Goal: Find contact information: Obtain details needed to contact an individual or organization

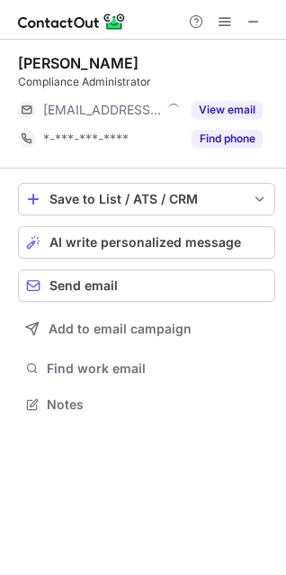
scroll to position [392, 286]
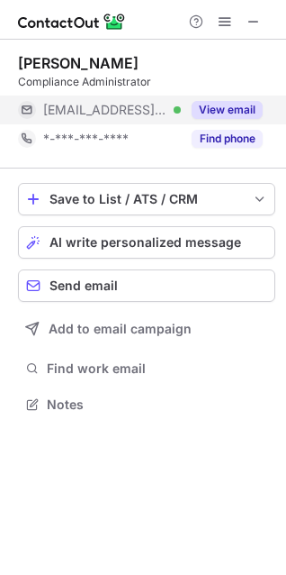
click at [132, 114] on span "[EMAIL_ADDRESS][DOMAIN_NAME]" at bounding box center [105, 110] width 124 height 16
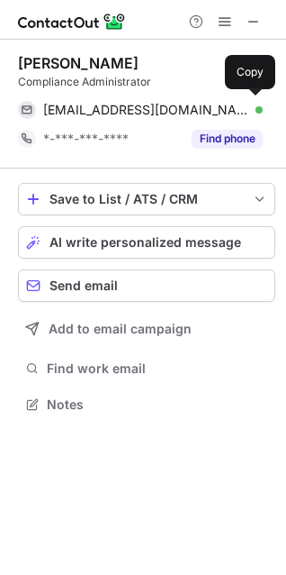
click at [132, 114] on span "[EMAIL_ADDRESS][DOMAIN_NAME]" at bounding box center [146, 110] width 206 height 16
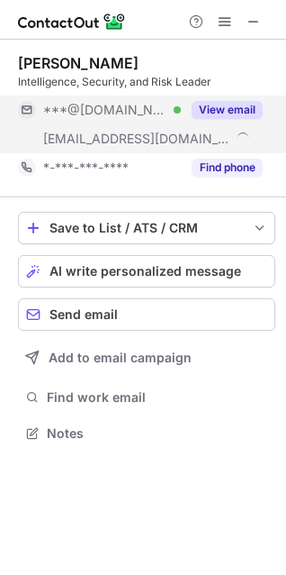
scroll to position [421, 286]
click at [93, 111] on span "***@[DOMAIN_NAME]" at bounding box center [105, 110] width 124 height 16
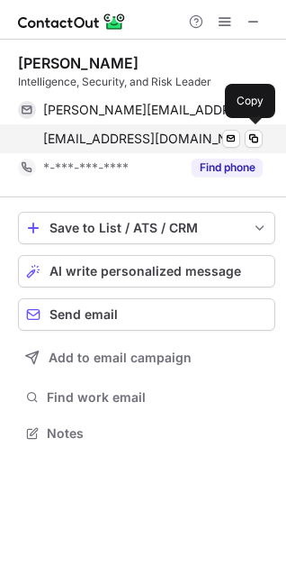
click at [99, 134] on span "jm@mimecast.com" at bounding box center [143, 139] width 200 height 16
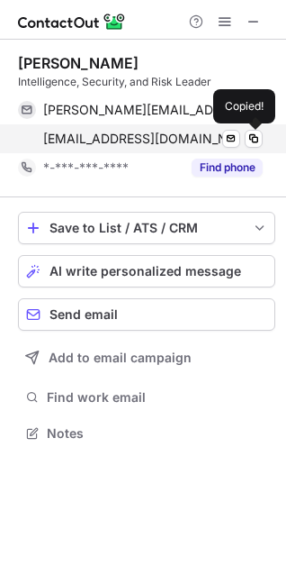
click at [99, 134] on span "jm@mimecast.com" at bounding box center [143, 139] width 200 height 16
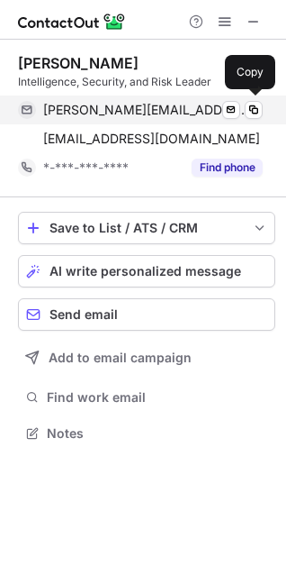
click at [120, 106] on span "jon.miles@hotmail.com" at bounding box center [146, 110] width 206 height 16
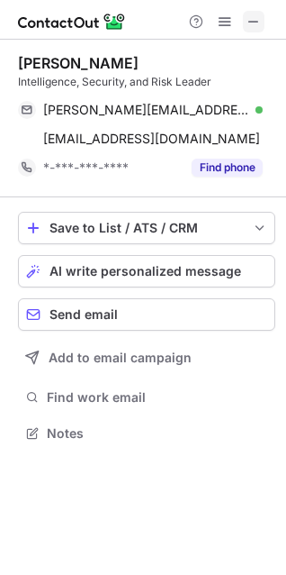
click at [250, 20] on span at bounding box center [254, 21] width 14 height 14
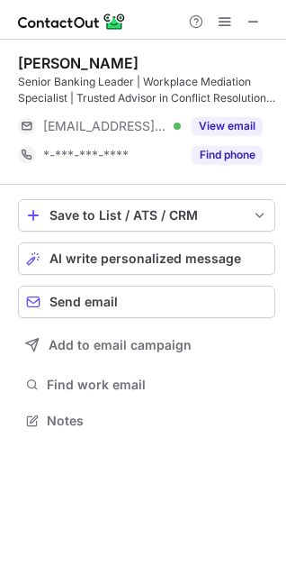
scroll to position [408, 286]
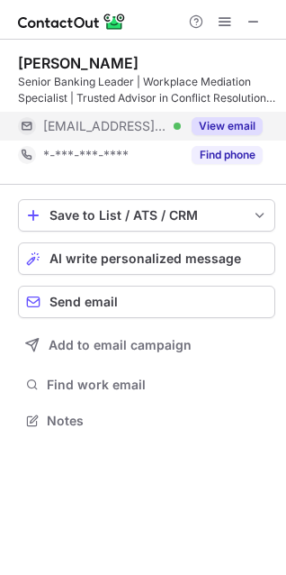
click at [92, 124] on span "***@hsbc.com" at bounding box center [105, 126] width 124 height 16
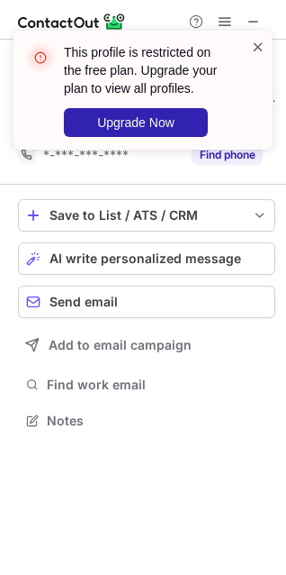
click at [256, 47] on span at bounding box center [258, 47] width 14 height 18
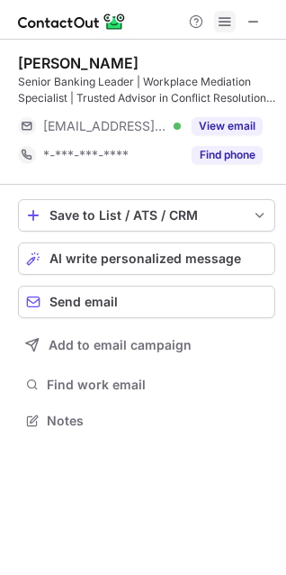
click at [223, 19] on span at bounding box center [225, 21] width 14 height 14
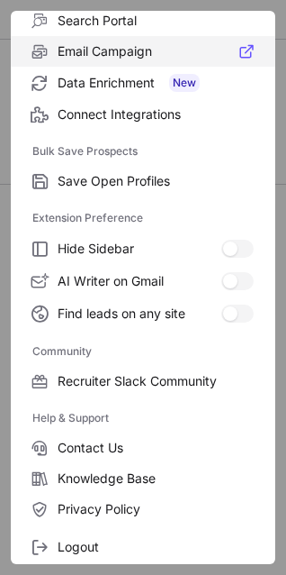
scroll to position [242, 0]
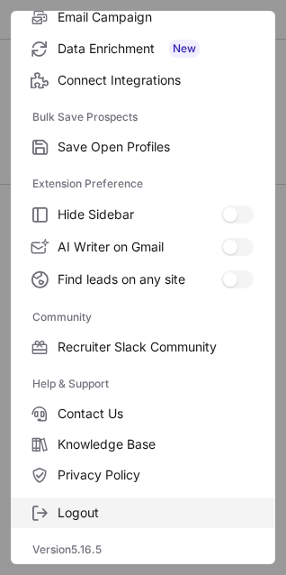
click at [39, 508] on span at bounding box center [39, 512] width 14 height 14
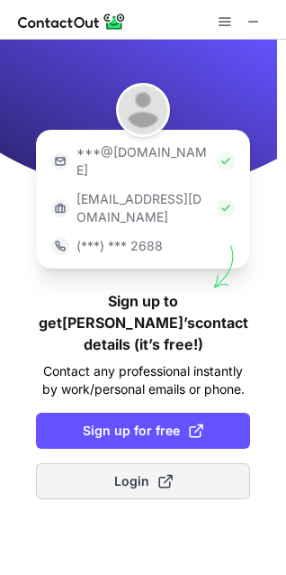
click at [68, 463] on button "Login" at bounding box center [143, 481] width 214 height 36
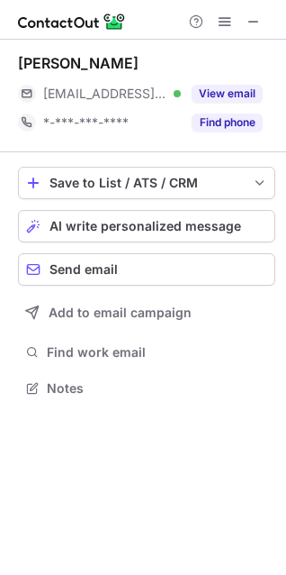
scroll to position [376, 286]
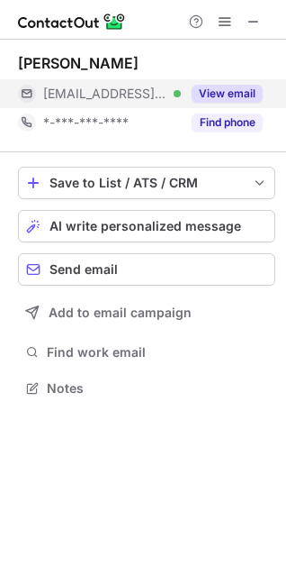
click at [185, 91] on div "View email" at bounding box center [222, 93] width 82 height 29
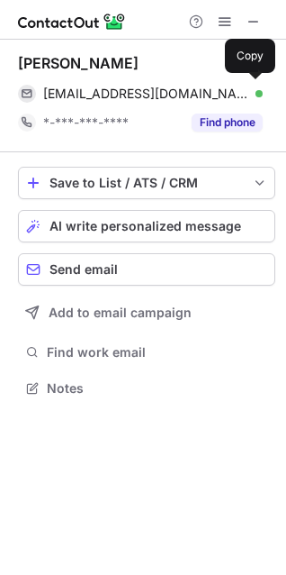
click at [113, 98] on span "leighbriggs@hsbc.com" at bounding box center [146, 94] width 206 height 16
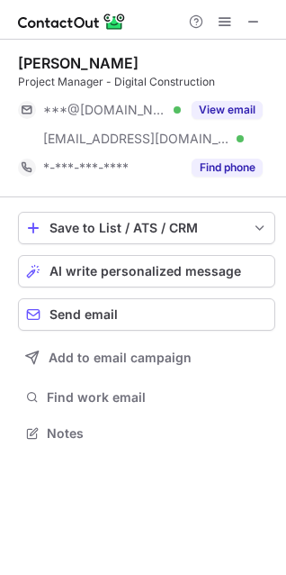
scroll to position [421, 286]
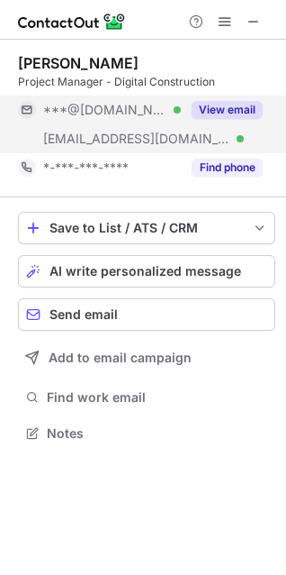
click at [81, 130] on div "***@integrated-water.co.uk Verified" at bounding box center [99, 138] width 163 height 29
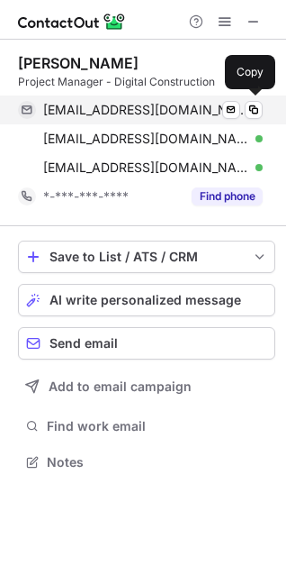
scroll to position [450, 286]
click at [71, 114] on span "olliehussain26@hotmail.com" at bounding box center [146, 110] width 206 height 16
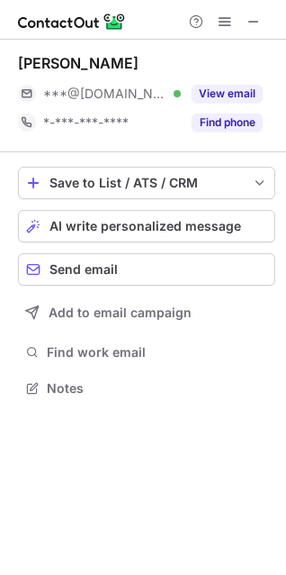
scroll to position [376, 286]
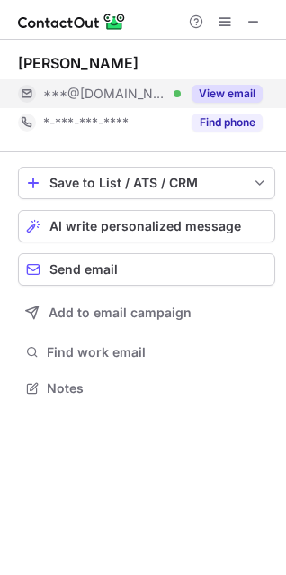
click at [108, 97] on span "***@[DOMAIN_NAME]" at bounding box center [105, 94] width 124 height 16
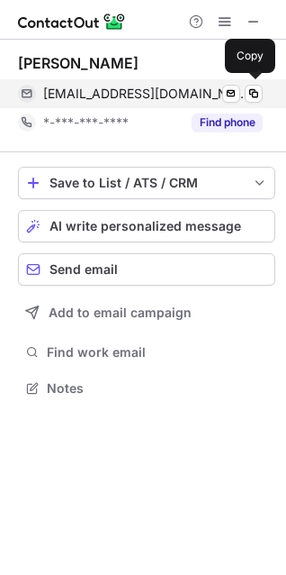
click at [108, 96] on span "samalcolm101@gmail.com" at bounding box center [146, 94] width 206 height 16
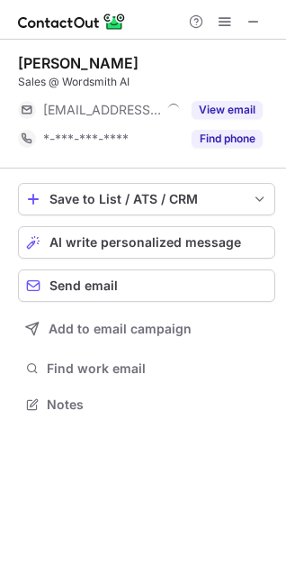
scroll to position [392, 286]
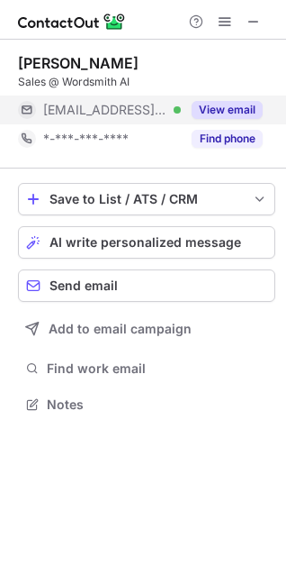
click at [213, 107] on button "View email" at bounding box center [227, 110] width 71 height 18
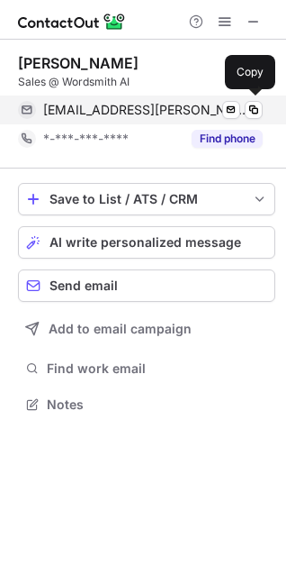
click at [74, 104] on span "stefon.williams@raeng.org.uk" at bounding box center [146, 110] width 206 height 16
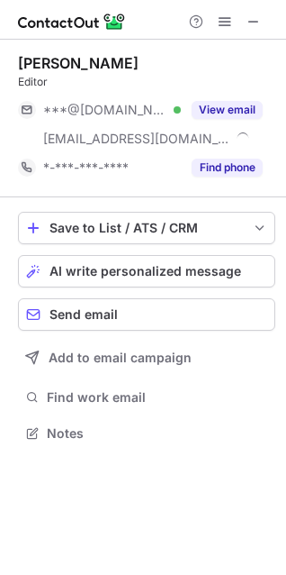
scroll to position [421, 286]
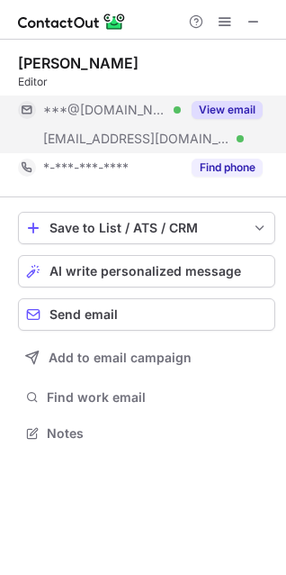
click at [133, 135] on span "***@techblast.co.uk" at bounding box center [136, 139] width 187 height 16
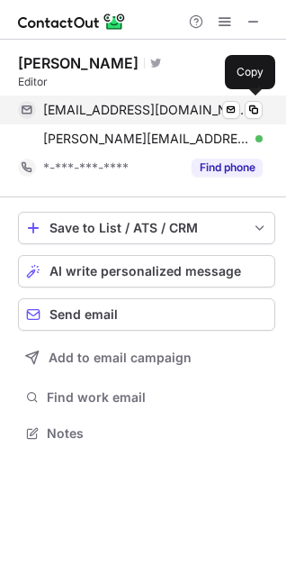
click at [97, 106] on span "jas875@hotmail.com" at bounding box center [146, 110] width 206 height 16
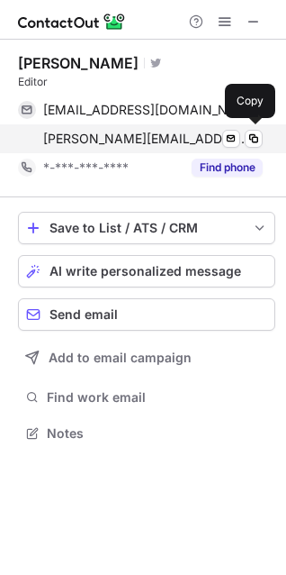
click at [135, 140] on span "jonathan.symcox@techblast.co.uk" at bounding box center [146, 139] width 206 height 16
click at [135, 141] on span "jonathan.symcox@techblast.co.uk" at bounding box center [146, 139] width 206 height 16
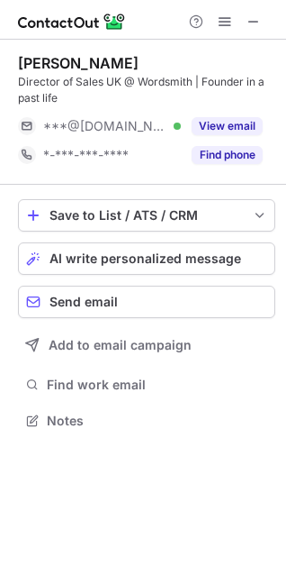
scroll to position [408, 286]
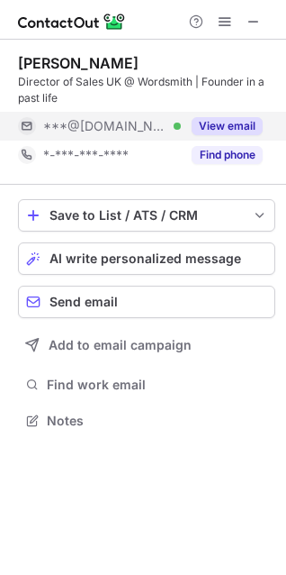
click at [97, 122] on span "***@[DOMAIN_NAME]" at bounding box center [105, 126] width 124 height 16
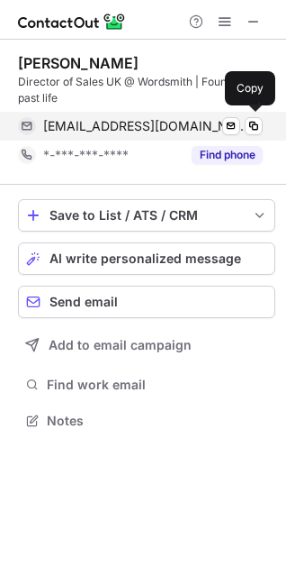
click at [73, 125] on span "vasusarin@gmail.com" at bounding box center [146, 126] width 206 height 16
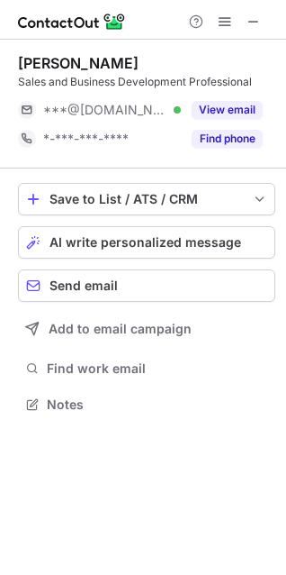
scroll to position [392, 286]
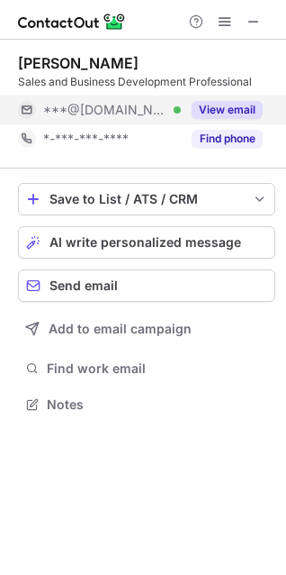
click at [85, 117] on span "***@[DOMAIN_NAME]" at bounding box center [105, 110] width 124 height 16
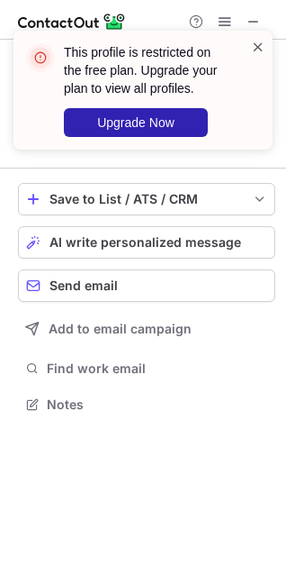
click at [254, 48] on span at bounding box center [258, 47] width 14 height 18
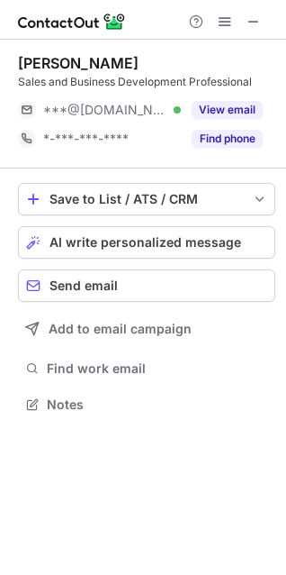
click at [227, 28] on span at bounding box center [225, 21] width 14 height 14
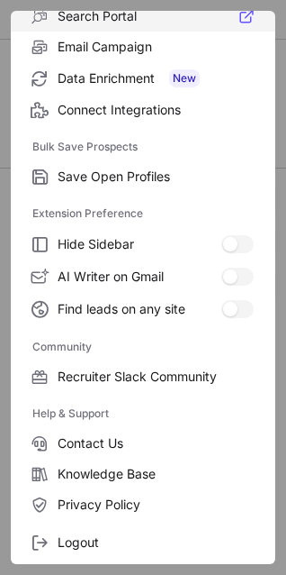
scroll to position [242, 0]
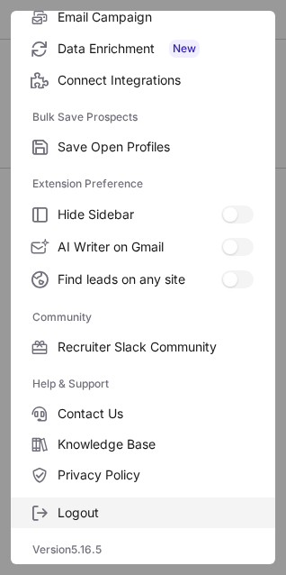
click at [11, 509] on label "Logout" at bounding box center [143, 512] width 265 height 31
click at [15, 506] on label "Logout" at bounding box center [143, 512] width 265 height 31
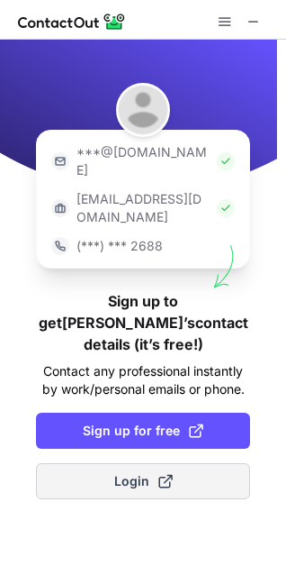
click at [148, 472] on span "Login" at bounding box center [143, 481] width 59 height 18
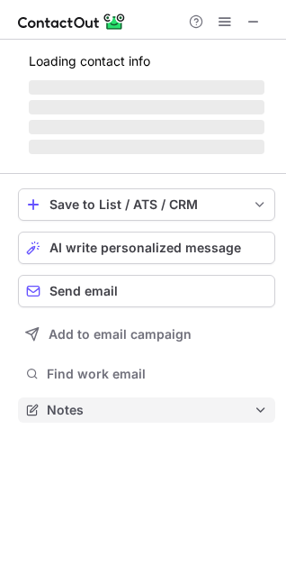
scroll to position [397, 286]
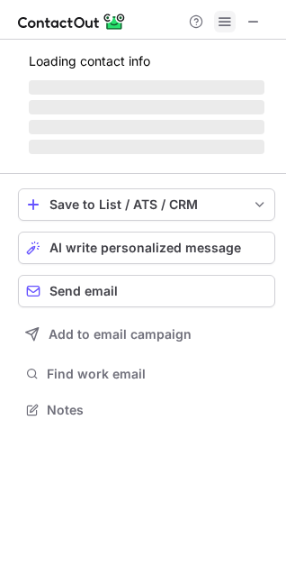
click at [221, 27] on span at bounding box center [225, 21] width 14 height 14
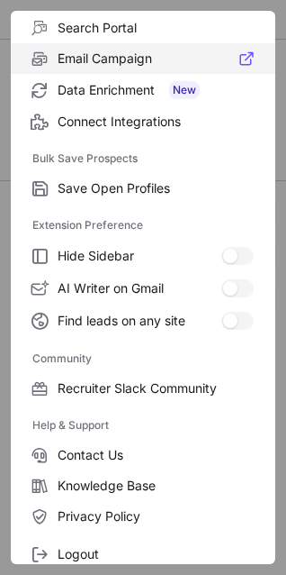
scroll to position [242, 0]
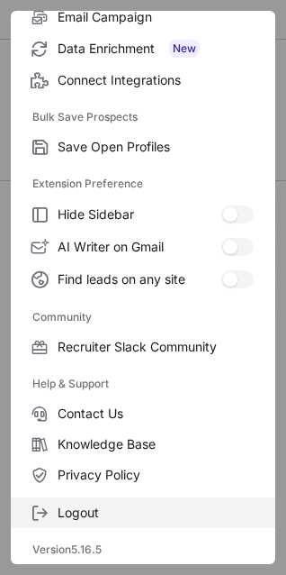
click at [14, 513] on label "Logout" at bounding box center [143, 512] width 265 height 31
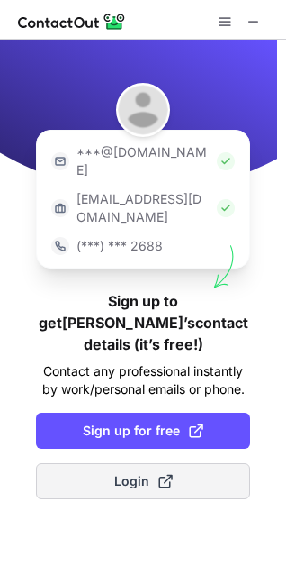
click at [61, 463] on button "Login" at bounding box center [143, 481] width 214 height 36
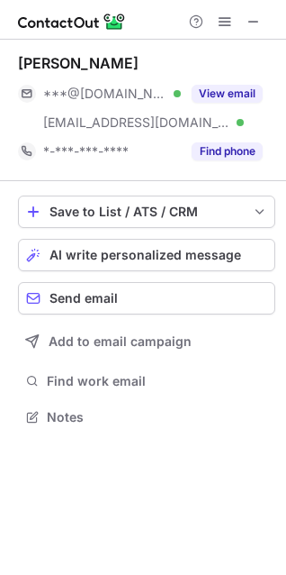
scroll to position [404, 286]
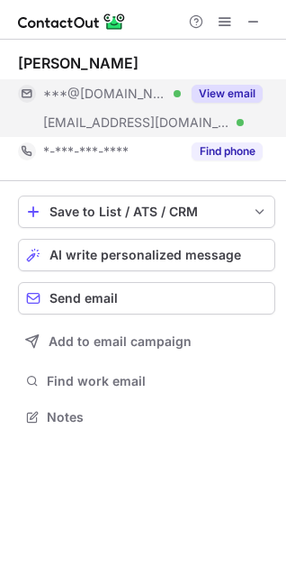
click at [156, 109] on div "***@galvion.com Verified" at bounding box center [99, 122] width 163 height 29
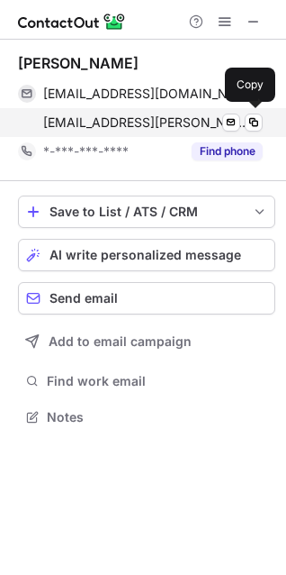
click at [111, 118] on span "charlie.hiller@galvion.com" at bounding box center [146, 122] width 206 height 16
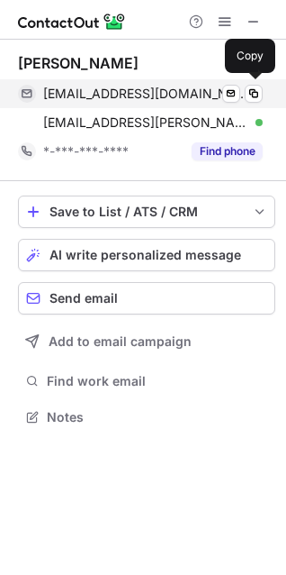
click at [116, 95] on span "hillercharlie@gmail.com" at bounding box center [146, 94] width 206 height 16
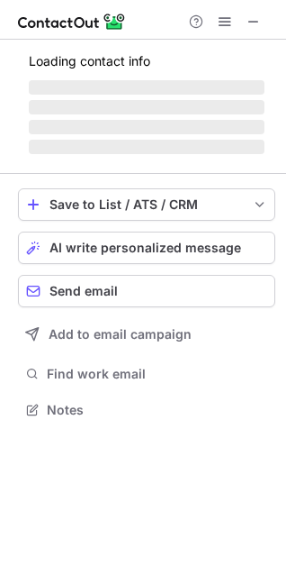
scroll to position [408, 286]
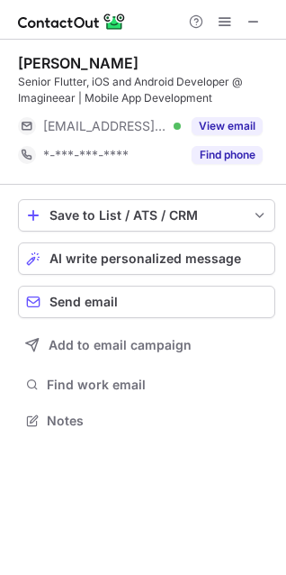
click at [77, 121] on span "***@sentrybay.com" at bounding box center [105, 126] width 124 height 16
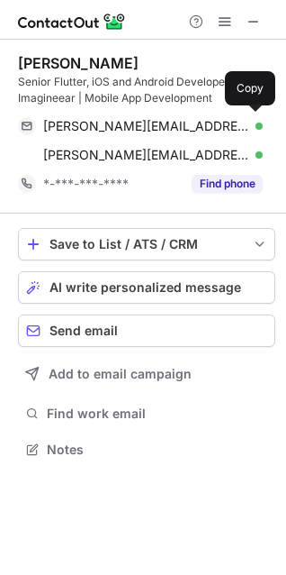
scroll to position [437, 286]
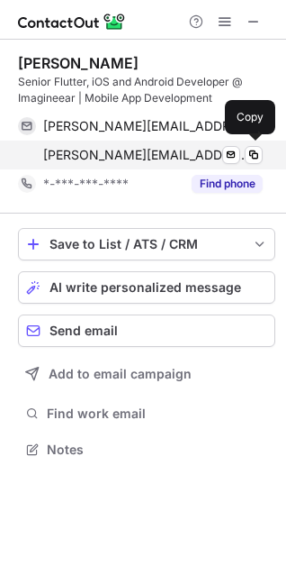
click at [85, 152] on span "l.noonan@sentrybay.com" at bounding box center [146, 155] width 206 height 16
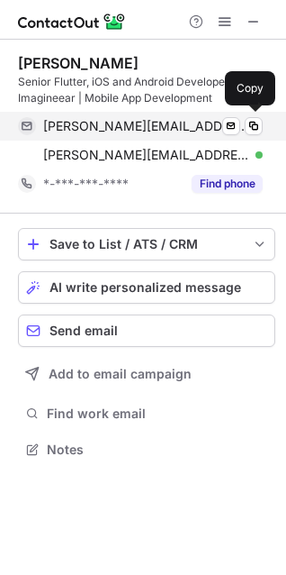
click at [154, 122] on span "l.noonan@sentrybay.com" at bounding box center [146, 126] width 206 height 16
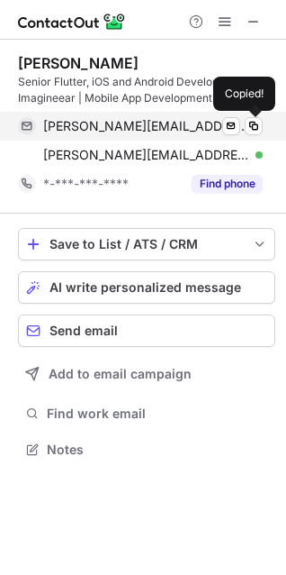
click at [154, 122] on span "l.noonan@sentrybay.com" at bounding box center [146, 126] width 206 height 16
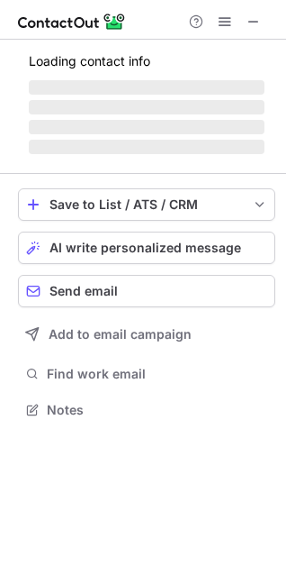
scroll to position [392, 286]
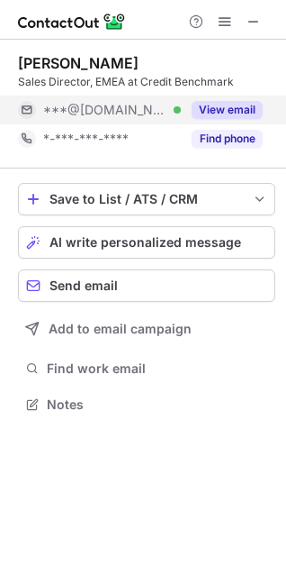
click at [81, 110] on span "***@[DOMAIN_NAME]" at bounding box center [105, 110] width 124 height 16
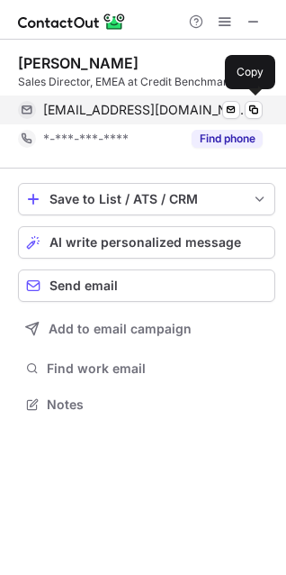
click at [80, 110] on span "omeryackovlaor@gmail.com" at bounding box center [146, 110] width 206 height 16
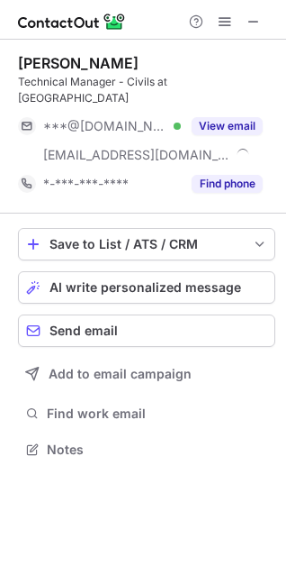
scroll to position [421, 286]
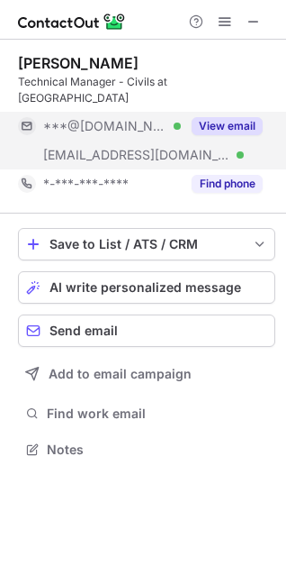
click at [64, 118] on span "***@[DOMAIN_NAME]" at bounding box center [105, 126] width 124 height 16
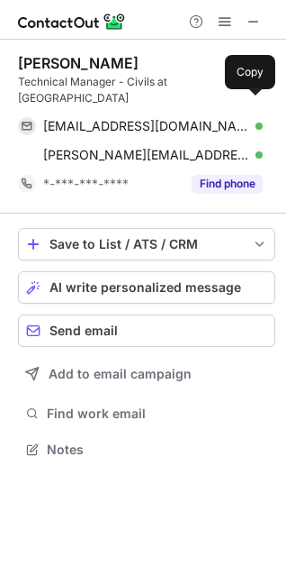
click at [64, 118] on span "jameswtunnicliffe@gmail.com" at bounding box center [146, 126] width 206 height 16
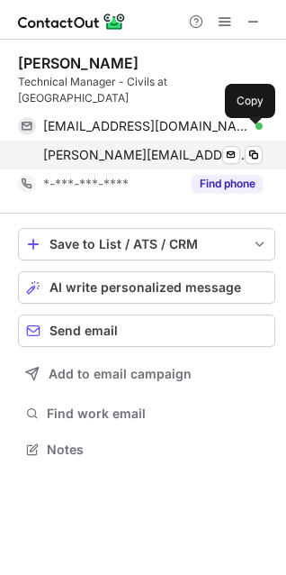
click at [127, 147] on span "james.tunnicliffe@scottishcanals.co.uk" at bounding box center [146, 155] width 206 height 16
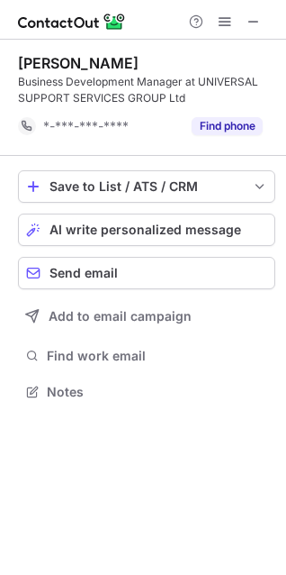
scroll to position [379, 286]
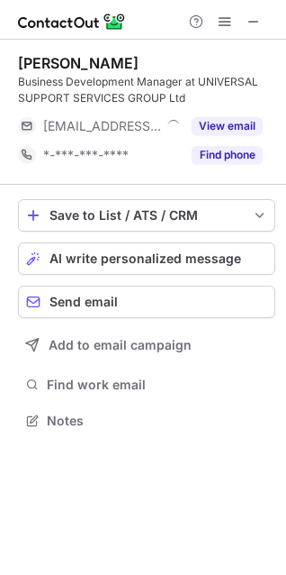
scroll to position [408, 286]
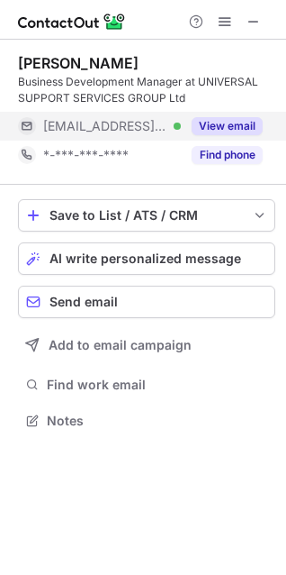
click at [83, 128] on span "***@emcor.net" at bounding box center [105, 126] width 124 height 16
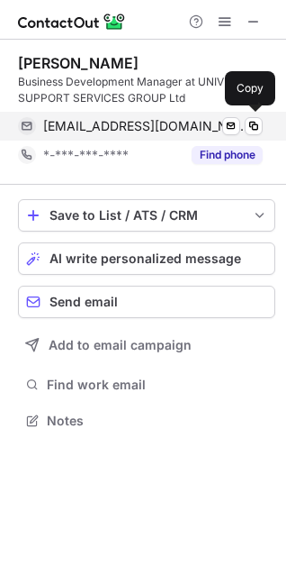
click at [156, 128] on span "cmorrison@emcor.net" at bounding box center [146, 126] width 206 height 16
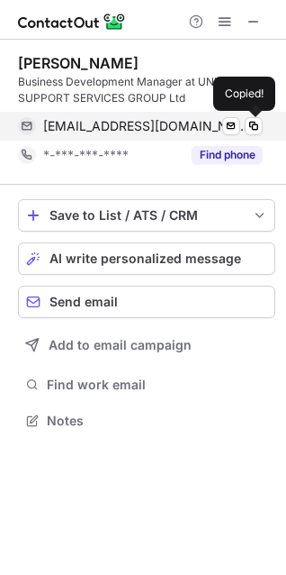
click at [156, 128] on span "cmorrison@emcor.net" at bounding box center [146, 126] width 206 height 16
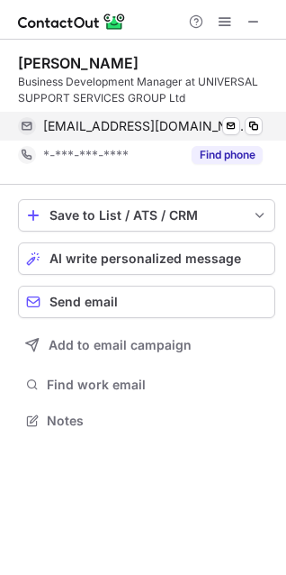
click at [156, 128] on span "cmorrison@emcor.net" at bounding box center [146, 126] width 206 height 16
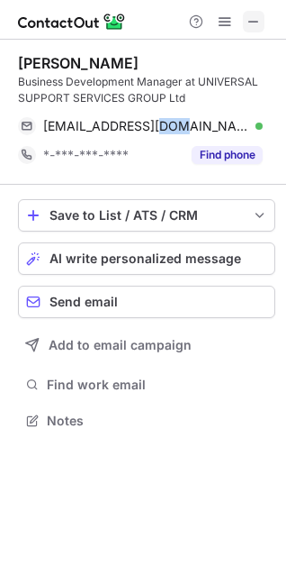
click at [248, 19] on span at bounding box center [254, 21] width 14 height 14
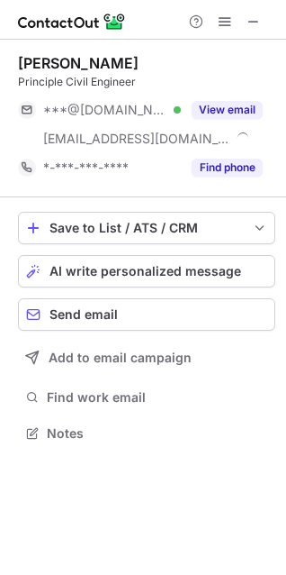
scroll to position [421, 286]
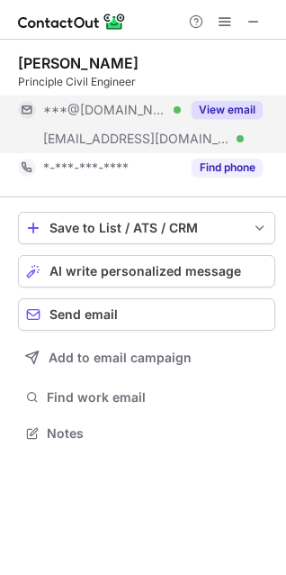
click at [153, 113] on div "***@live.co.uk Verified" at bounding box center [112, 110] width 138 height 16
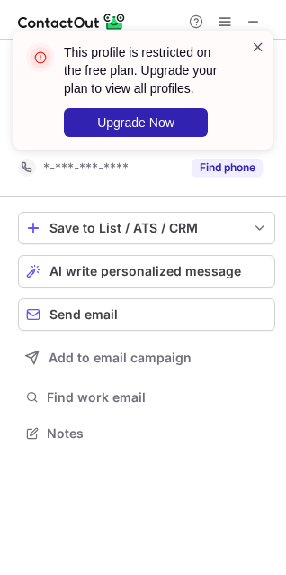
click at [261, 53] on span at bounding box center [258, 47] width 14 height 18
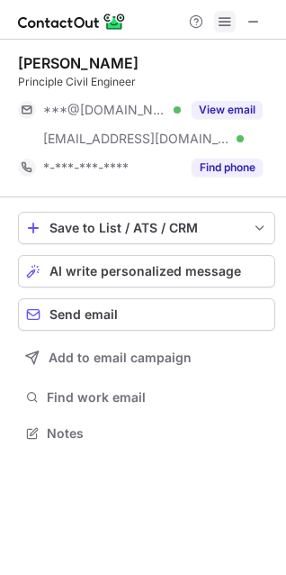
click at [221, 25] on span at bounding box center [225, 21] width 14 height 14
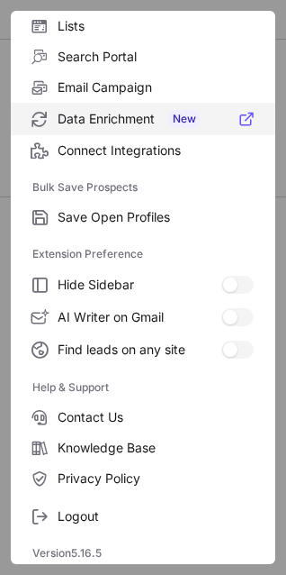
scroll to position [176, 0]
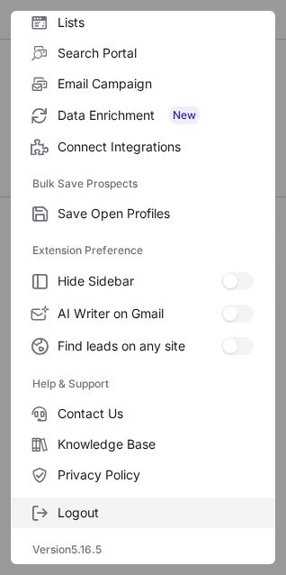
click at [15, 517] on label "Logout" at bounding box center [143, 512] width 265 height 31
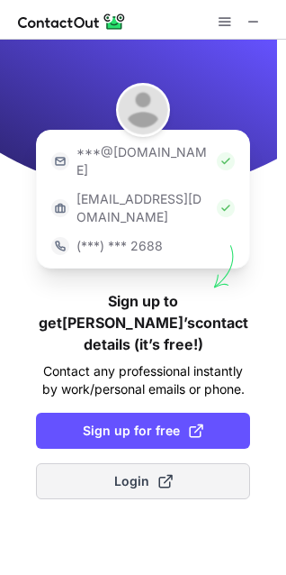
click at [120, 463] on button "Login" at bounding box center [143, 481] width 214 height 36
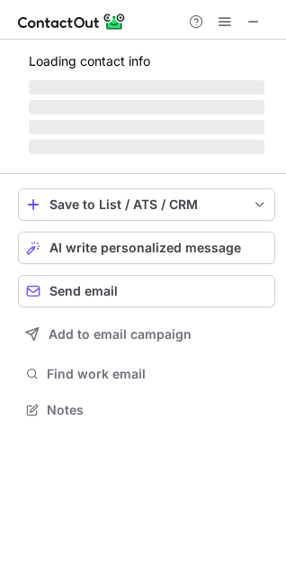
scroll to position [397, 286]
click at [228, 25] on span at bounding box center [225, 21] width 14 height 14
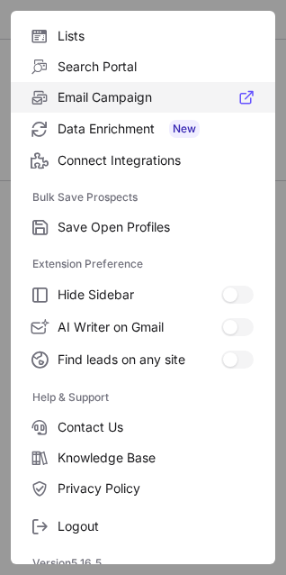
scroll to position [176, 0]
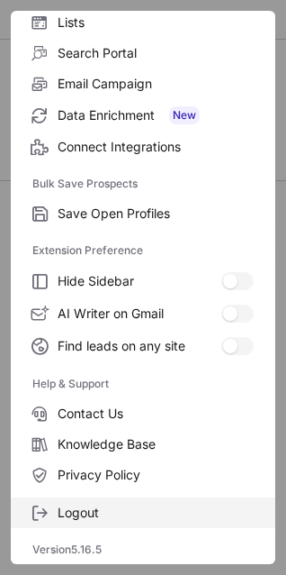
click at [32, 507] on span at bounding box center [39, 512] width 14 height 14
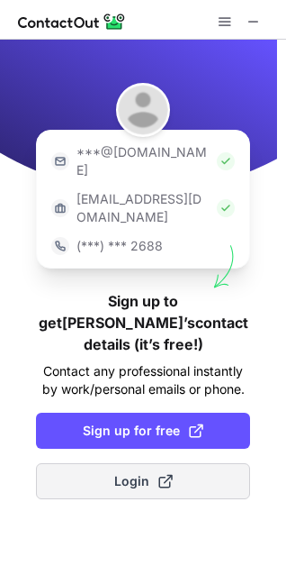
click at [139, 472] on span "Login" at bounding box center [143, 481] width 59 height 18
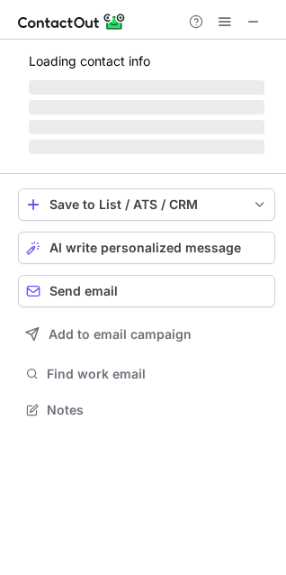
scroll to position [404, 286]
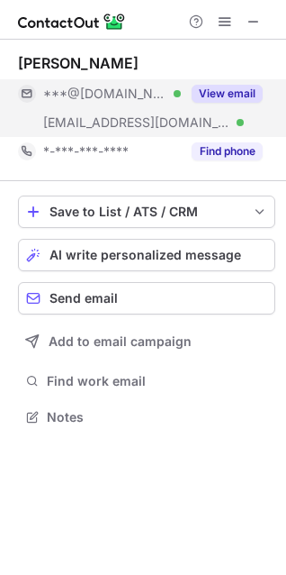
click at [128, 124] on span "***@niras.com" at bounding box center [136, 122] width 187 height 16
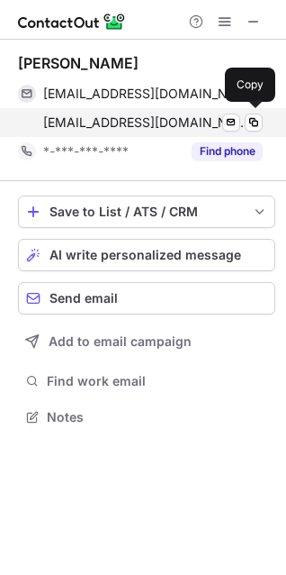
click at [103, 119] on span "andi@niras.com" at bounding box center [146, 122] width 206 height 16
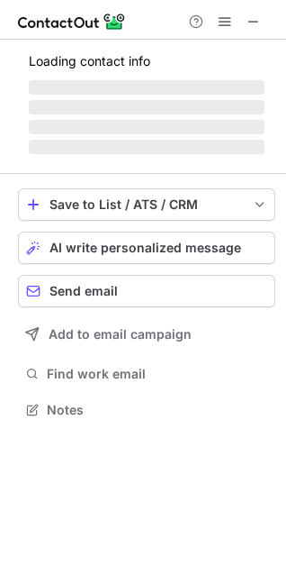
scroll to position [437, 286]
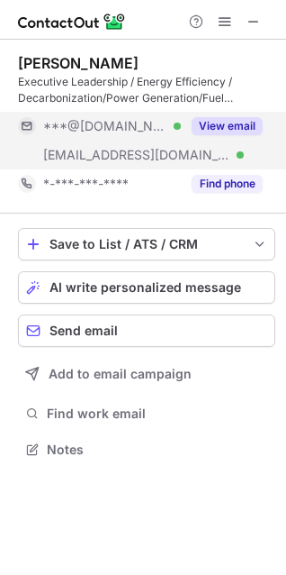
click at [55, 158] on span "***@preformedwindings.com" at bounding box center [136, 155] width 187 height 16
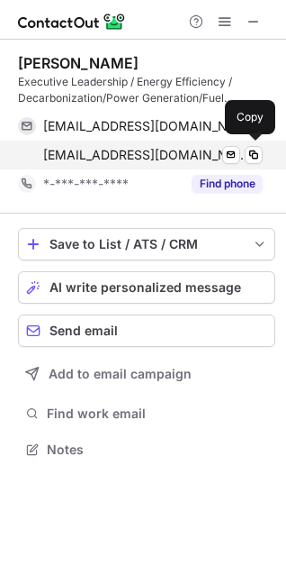
click at [73, 159] on span "gbarghouth@preformedwindings.com" at bounding box center [146, 155] width 206 height 16
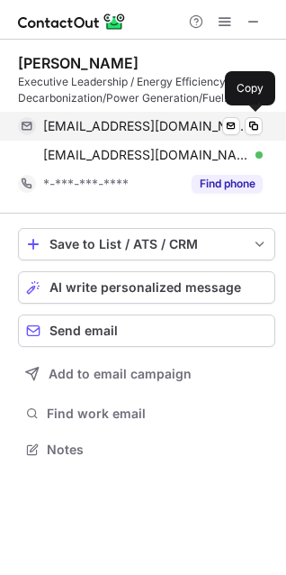
click at [126, 128] on span "ghassan_barghout@yahoo.com" at bounding box center [146, 126] width 206 height 16
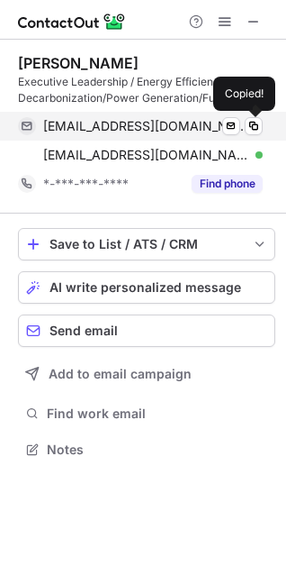
click at [126, 128] on span "ghassan_barghout@yahoo.com" at bounding box center [146, 126] width 206 height 16
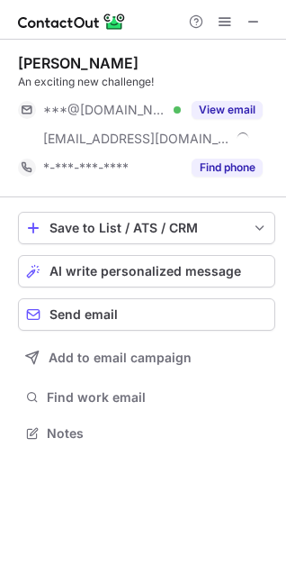
scroll to position [421, 286]
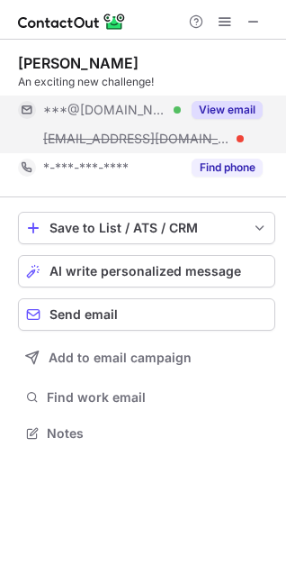
click at [237, 141] on div at bounding box center [240, 138] width 7 height 7
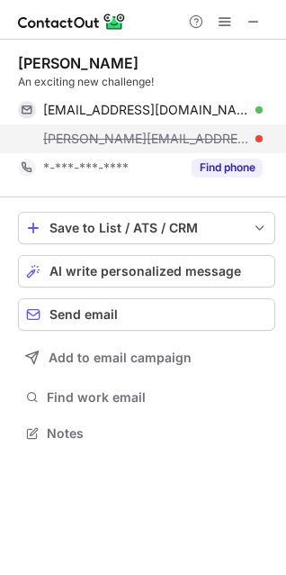
click at [143, 126] on div "sally@dentalcare.ltd.uk" at bounding box center [140, 138] width 245 height 29
click at [141, 132] on span "sally@dentalcare.ltd.uk" at bounding box center [146, 139] width 206 height 16
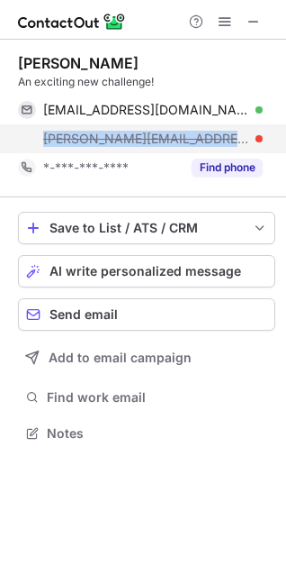
click at [141, 132] on span "sally@dentalcare.ltd.uk" at bounding box center [146, 139] width 206 height 16
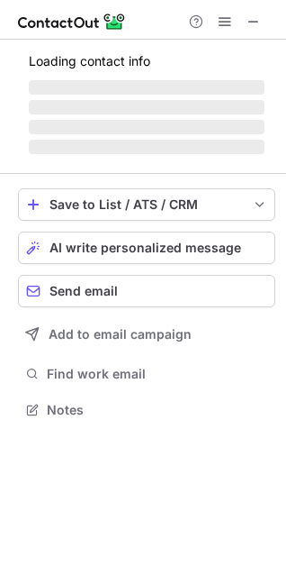
scroll to position [392, 286]
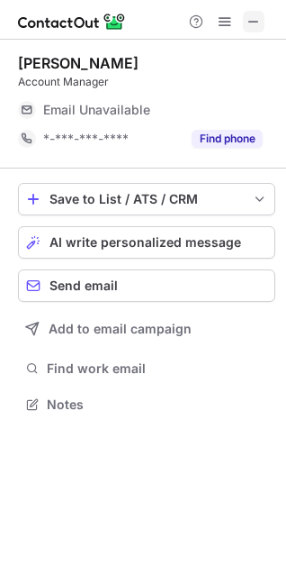
click at [247, 21] on span at bounding box center [254, 21] width 14 height 14
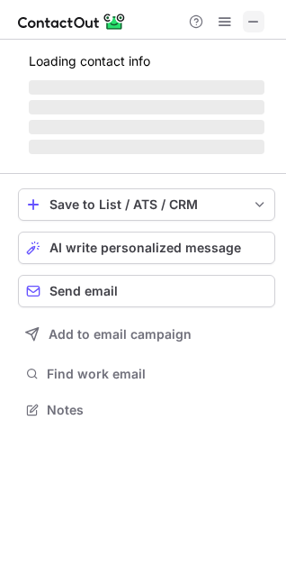
scroll to position [437, 286]
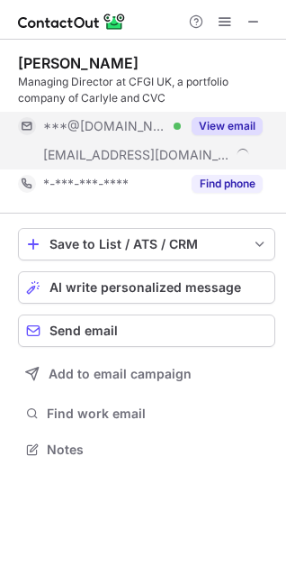
click at [80, 149] on span "***@cfgi.com" at bounding box center [136, 155] width 187 height 16
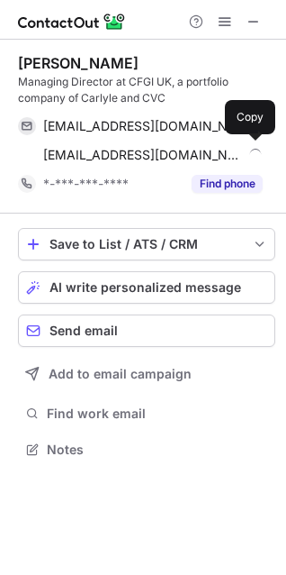
click at [80, 149] on span "abeaumont@cfgi.com" at bounding box center [143, 155] width 200 height 16
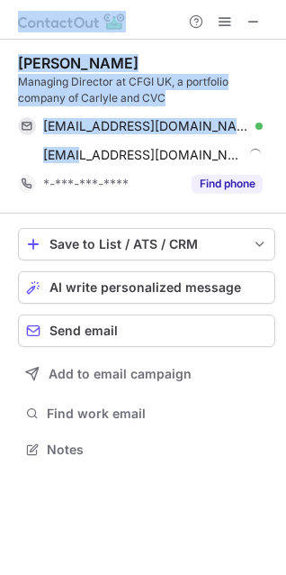
drag, startPoint x: 80, startPoint y: 149, endPoint x: -381, endPoint y: 562, distance: 619.4
click at [0, 562] on html "Help & Support Andrew Beaumont Managing Director at CFGI UK, a portfolio compan…" at bounding box center [143, 287] width 286 height 575
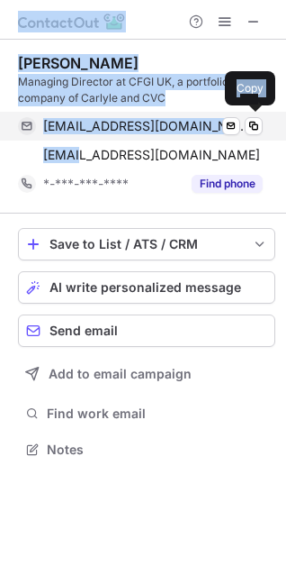
click at [159, 121] on span "andrewbeaumont82@gmail.com" at bounding box center [146, 126] width 206 height 16
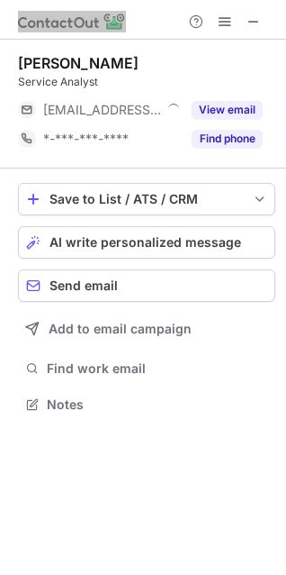
scroll to position [392, 286]
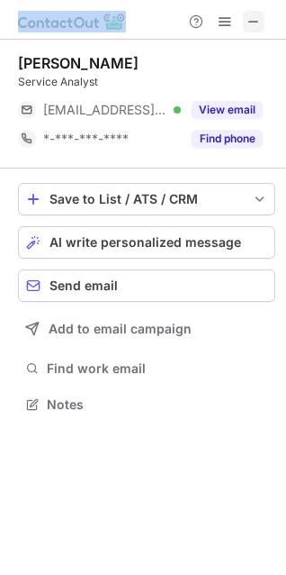
click at [252, 17] on span at bounding box center [254, 21] width 14 height 14
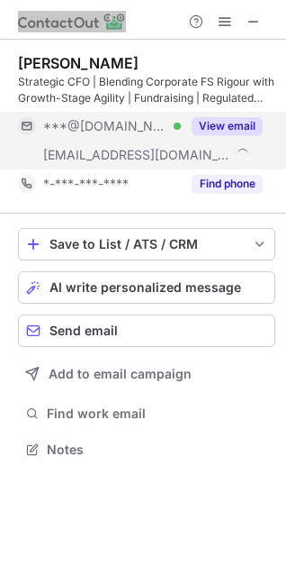
scroll to position [437, 286]
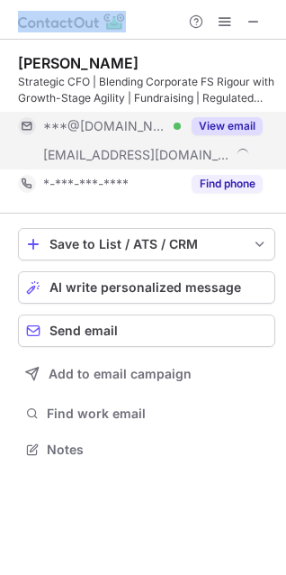
click at [108, 139] on div "***@gmail.com Verified" at bounding box center [99, 126] width 163 height 29
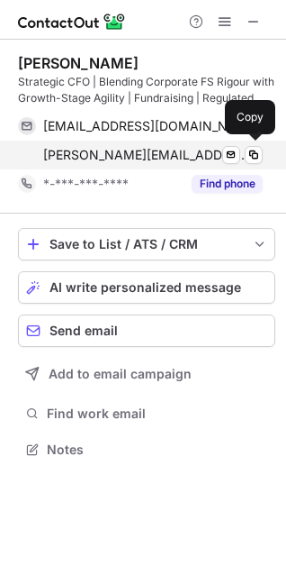
click at [104, 152] on span "anil.sharma@napo.pet" at bounding box center [146, 155] width 206 height 16
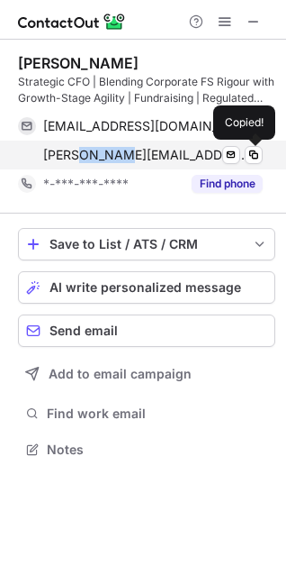
click at [104, 152] on span "anil.sharma@napo.pet" at bounding box center [146, 155] width 206 height 16
click at [106, 157] on span "anil.sharma@napo.pet" at bounding box center [146, 155] width 206 height 16
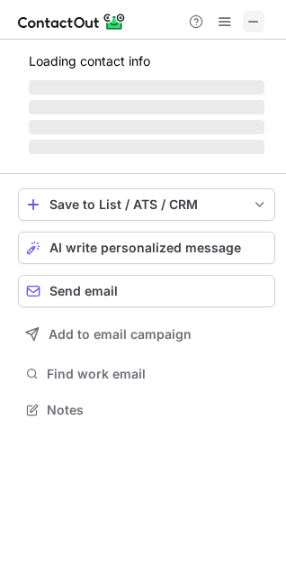
scroll to position [397, 286]
click at [247, 21] on span at bounding box center [254, 21] width 14 height 14
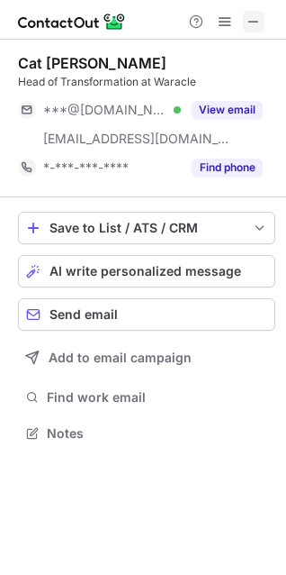
scroll to position [421, 286]
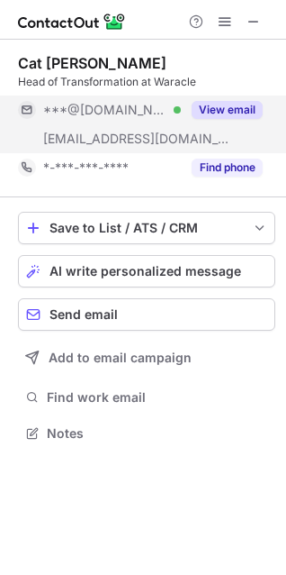
click at [132, 127] on div "***@waracle.com" at bounding box center [99, 138] width 163 height 29
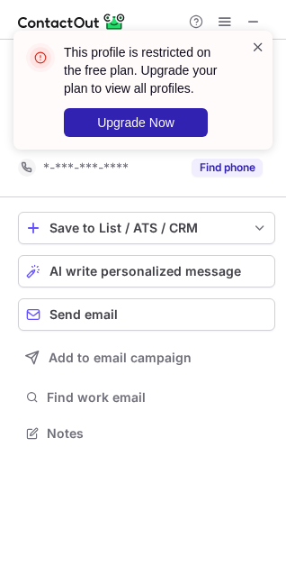
click at [261, 46] on span at bounding box center [258, 47] width 14 height 18
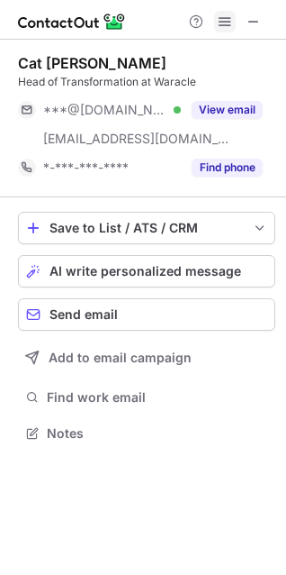
click at [224, 26] on span at bounding box center [225, 21] width 14 height 14
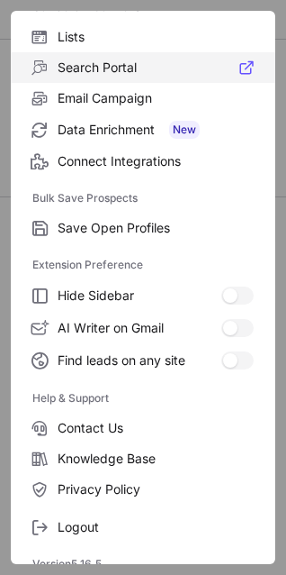
scroll to position [176, 0]
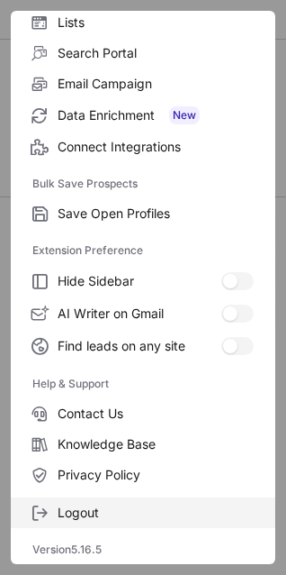
click at [59, 513] on span "Logout" at bounding box center [156, 512] width 196 height 16
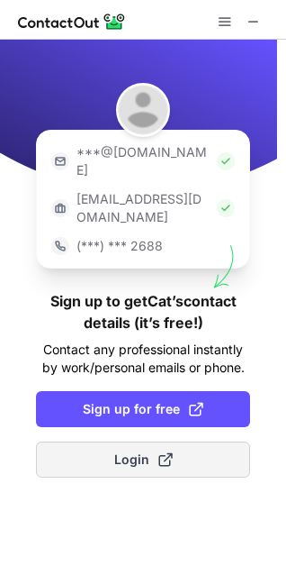
click at [186, 441] on button "Login" at bounding box center [143, 459] width 214 height 36
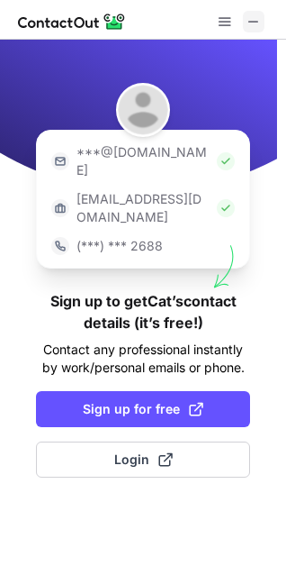
click at [248, 24] on span at bounding box center [254, 21] width 14 height 14
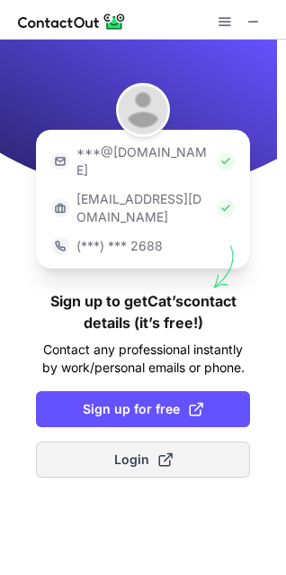
click at [88, 441] on button "Login" at bounding box center [143, 459] width 214 height 36
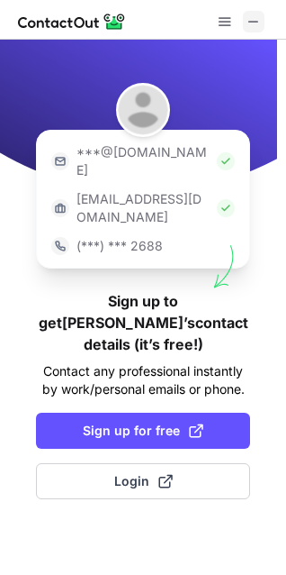
click at [247, 23] on span at bounding box center [254, 21] width 14 height 14
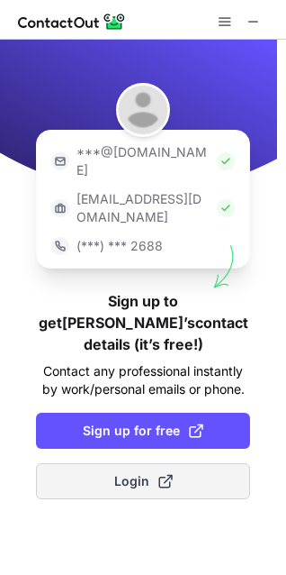
click at [57, 463] on button "Login" at bounding box center [143, 481] width 214 height 36
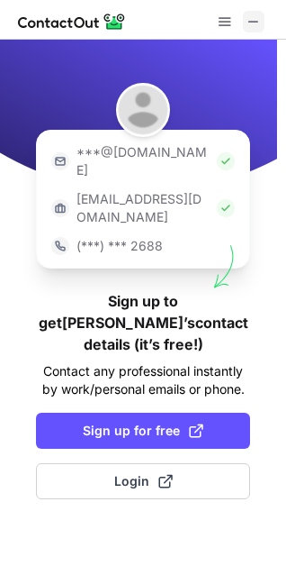
click at [250, 23] on span at bounding box center [254, 21] width 14 height 14
